Goal: Check status: Check status

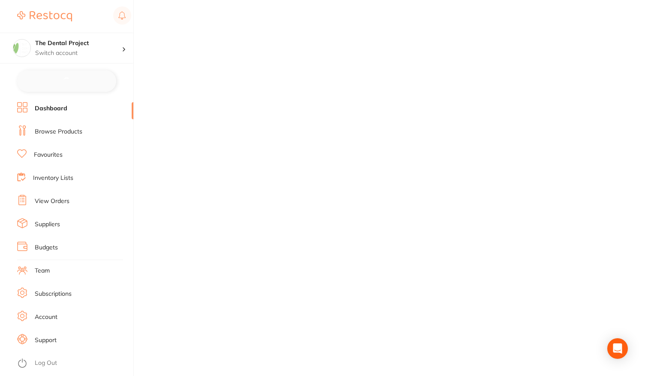
click at [54, 201] on link "View Orders" at bounding box center [52, 201] width 35 height 9
click at [36, 364] on link "Log Out" at bounding box center [46, 362] width 22 height 9
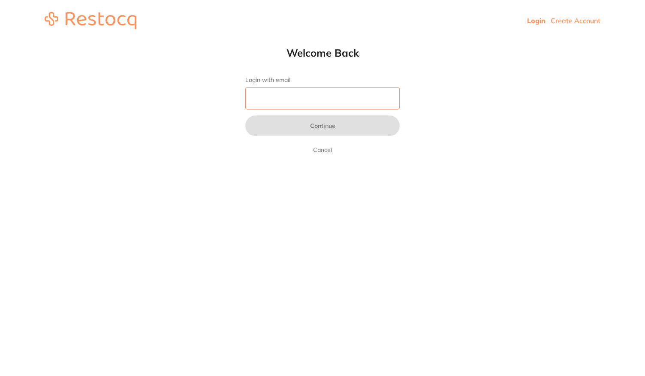
click at [309, 105] on input "Login with email" at bounding box center [322, 98] width 154 height 22
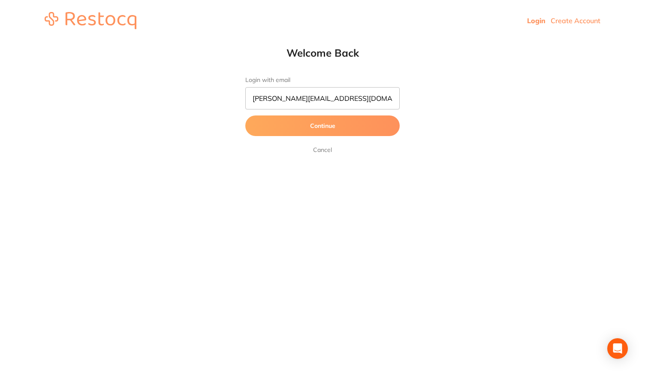
click at [314, 129] on button "Continue" at bounding box center [322, 125] width 154 height 21
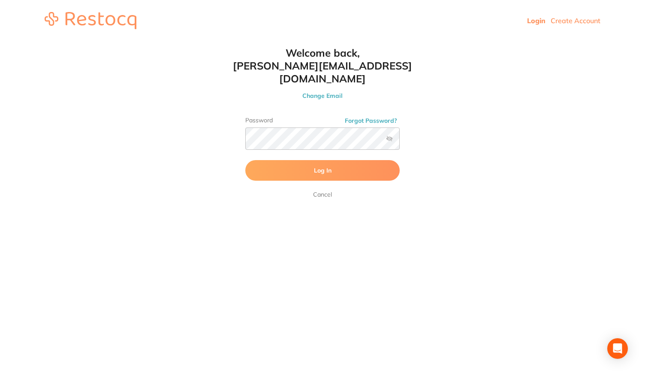
click at [315, 164] on button "Log In" at bounding box center [322, 170] width 154 height 21
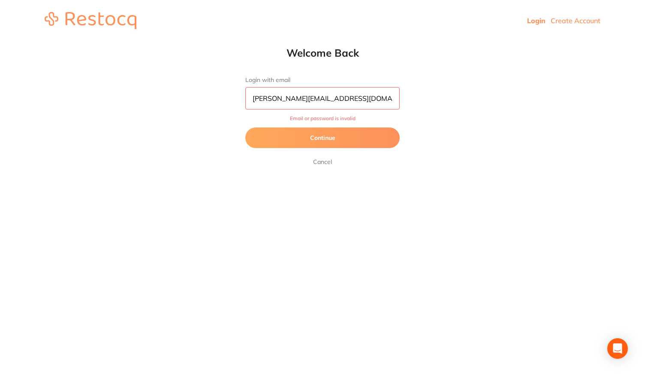
click at [316, 146] on button "Continue" at bounding box center [322, 137] width 154 height 21
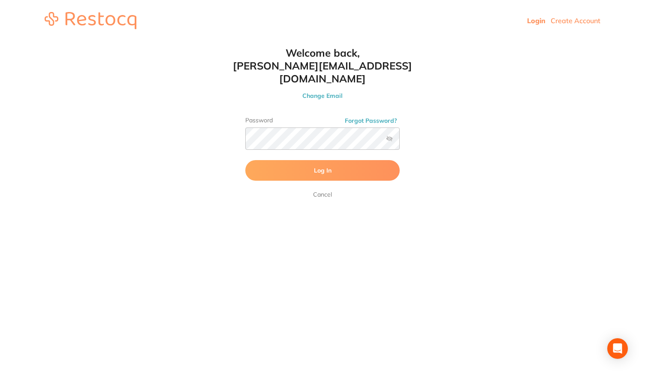
click at [386, 135] on label at bounding box center [389, 138] width 7 height 7
click at [400, 141] on input "checkbox" at bounding box center [400, 141] width 0 height 0
click at [322, 166] on span "Log In" at bounding box center [323, 170] width 18 height 8
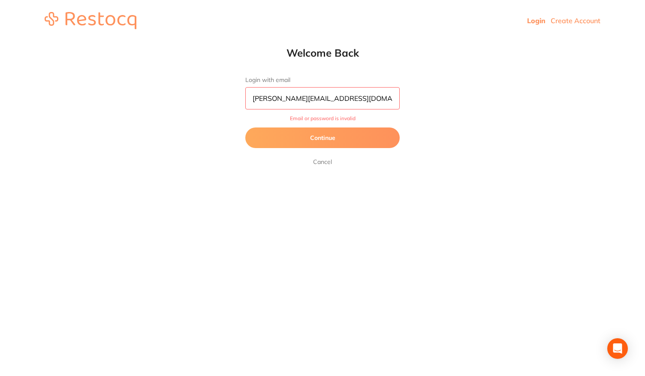
drag, startPoint x: 364, startPoint y: 94, endPoint x: 256, endPoint y: 88, distance: 108.2
click at [256, 88] on input "[PERSON_NAME][EMAIL_ADDRESS][DOMAIN_NAME]" at bounding box center [322, 98] width 154 height 22
type input "[EMAIL_ADDRESS][DOMAIN_NAME]"
click at [322, 142] on button "Continue" at bounding box center [322, 137] width 154 height 21
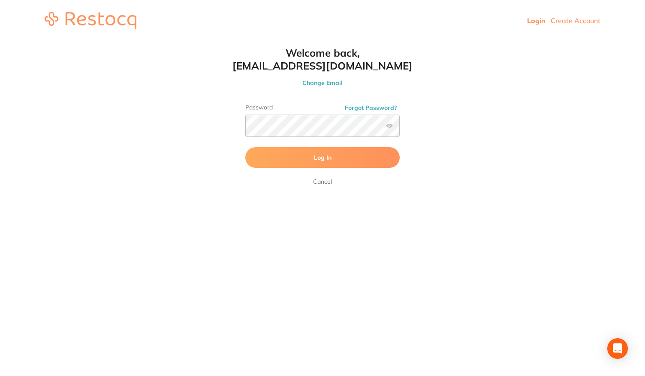
click at [319, 152] on button "Log In" at bounding box center [322, 157] width 154 height 21
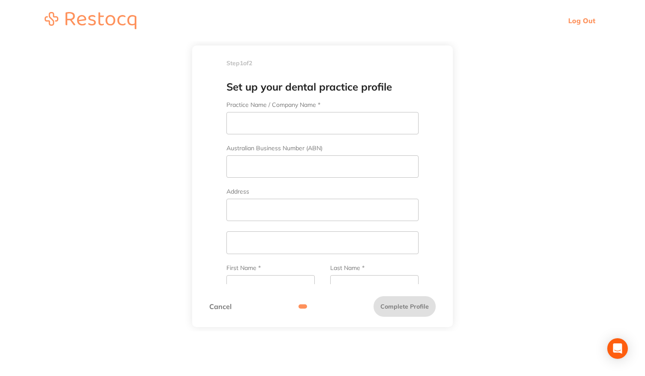
click at [219, 306] on link "Cancel" at bounding box center [220, 306] width 22 height 8
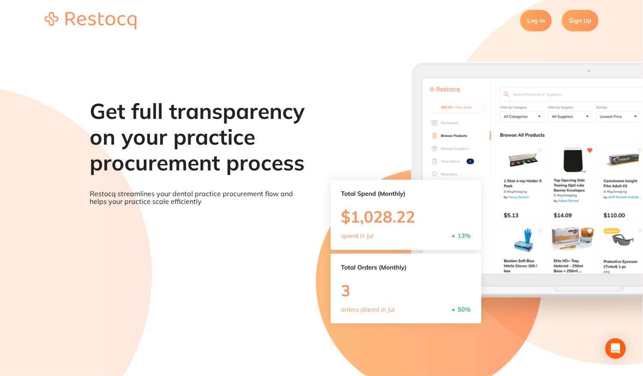
click at [528, 18] on link "Log In" at bounding box center [535, 20] width 31 height 21
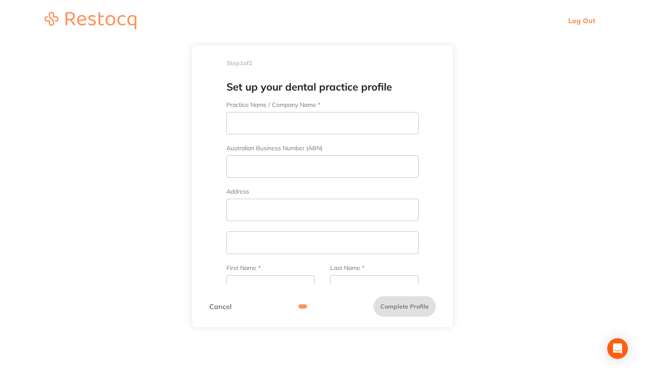
click at [586, 22] on link "Log Out" at bounding box center [581, 20] width 27 height 9
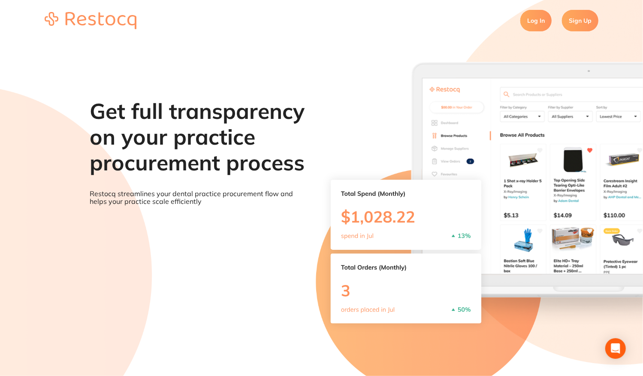
click at [542, 22] on link "Log In" at bounding box center [535, 20] width 31 height 21
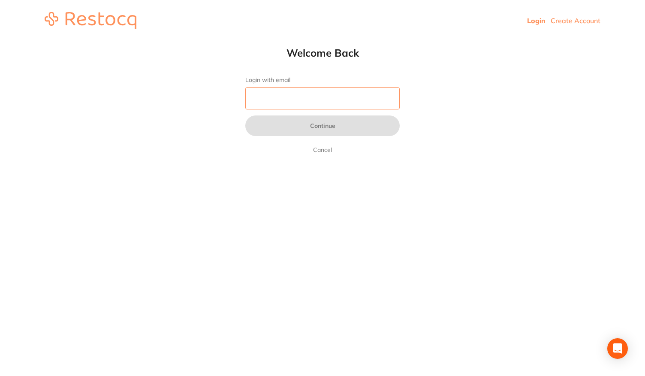
click at [337, 89] on input "Login with email" at bounding box center [322, 98] width 154 height 22
type input "[PERSON_NAME][EMAIL_ADDRESS][DOMAIN_NAME]"
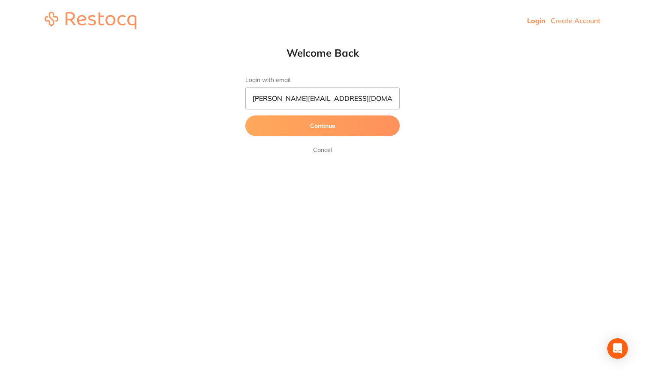
click at [326, 128] on button "Continue" at bounding box center [322, 125] width 154 height 21
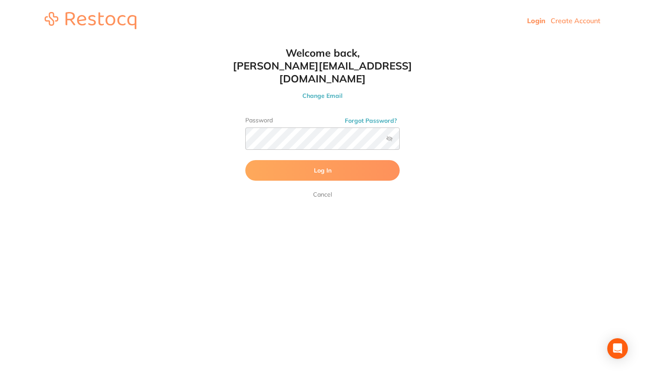
click at [392, 135] on label at bounding box center [389, 138] width 7 height 7
click at [400, 141] on input "checkbox" at bounding box center [400, 141] width 0 height 0
click at [319, 166] on span "Log In" at bounding box center [323, 170] width 18 height 8
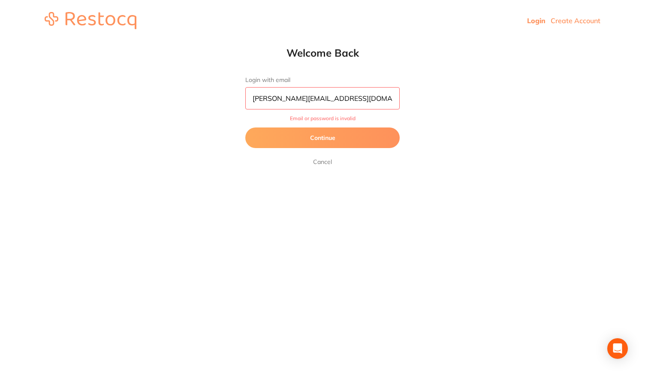
drag, startPoint x: 391, startPoint y: 95, endPoint x: 160, endPoint y: 84, distance: 230.9
click at [160, 41] on html "Login Create Account Welcome Back Login with email [PERSON_NAME][EMAIL_ADDRESS]…" at bounding box center [322, 20] width 645 height 41
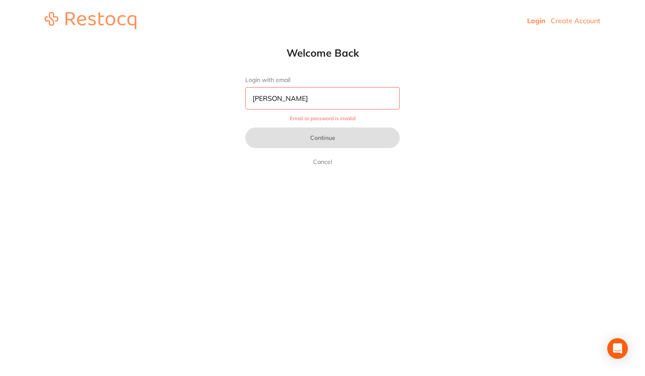
type input "[PERSON_NAME][EMAIL_ADDRESS][DOMAIN_NAME]"
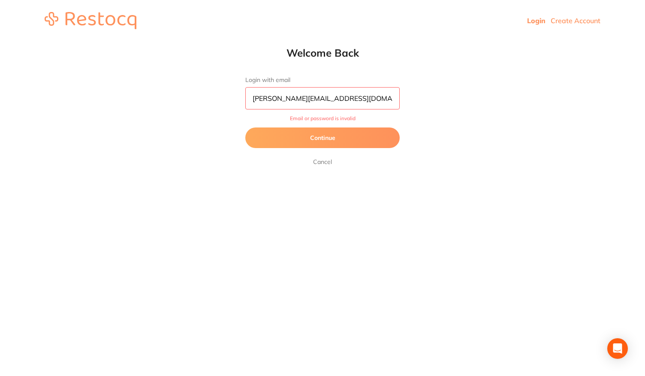
click at [302, 133] on button "Continue" at bounding box center [322, 137] width 154 height 21
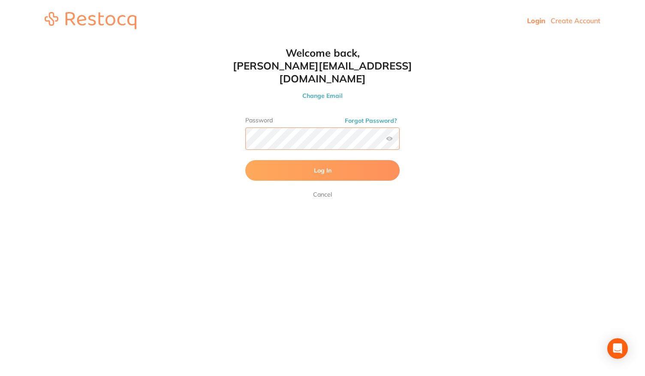
click at [230, 118] on div "Welcome back, [PERSON_NAME][EMAIL_ADDRESS][DOMAIN_NAME] Change Email Password F…" at bounding box center [322, 122] width 189 height 153
click at [245, 160] on button "Log In" at bounding box center [322, 170] width 154 height 21
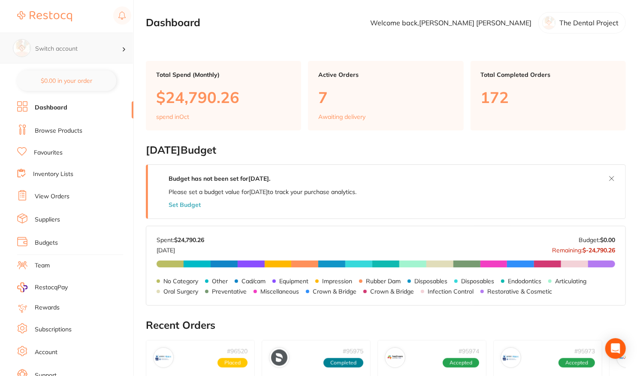
click at [122, 48] on div at bounding box center [127, 48] width 11 height 8
click at [125, 45] on div at bounding box center [127, 48] width 11 height 8
click at [21, 50] on img at bounding box center [21, 47] width 17 height 17
click at [58, 193] on link "View Orders" at bounding box center [52, 196] width 35 height 9
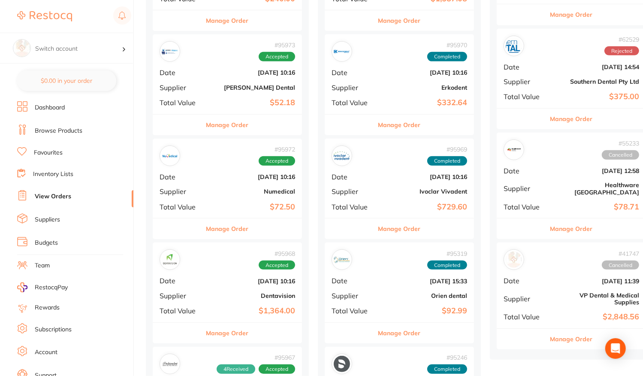
scroll to position [300, 0]
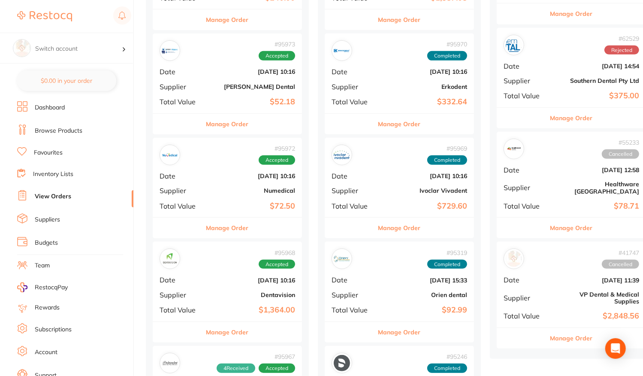
click at [226, 74] on div "# 95973 Accepted Date [DATE] 10:16 Supplier [PERSON_NAME] Dental Total Value $5…" at bounding box center [227, 72] width 149 height 79
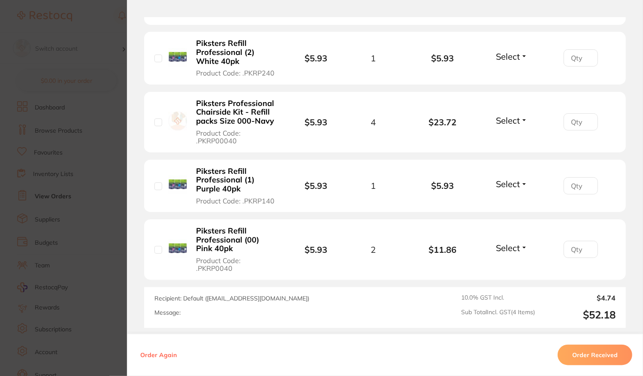
scroll to position [300, 0]
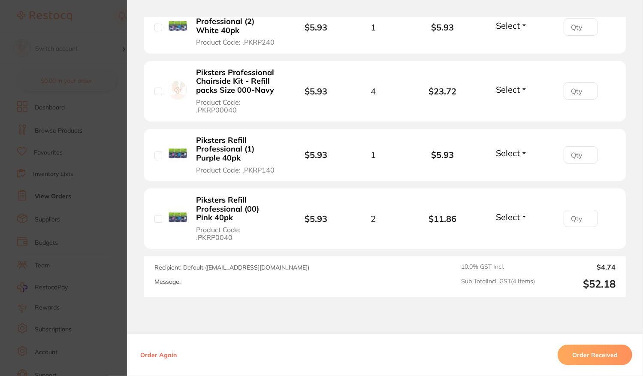
click at [578, 356] on button "Order Received" at bounding box center [594, 354] width 75 height 21
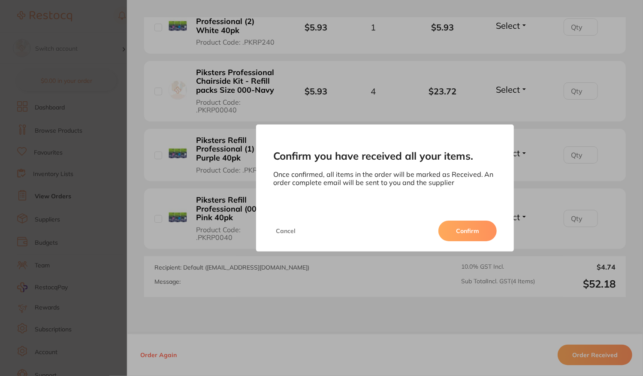
click at [465, 229] on button "Confirm" at bounding box center [467, 230] width 58 height 21
